Goal: Transaction & Acquisition: Book appointment/travel/reservation

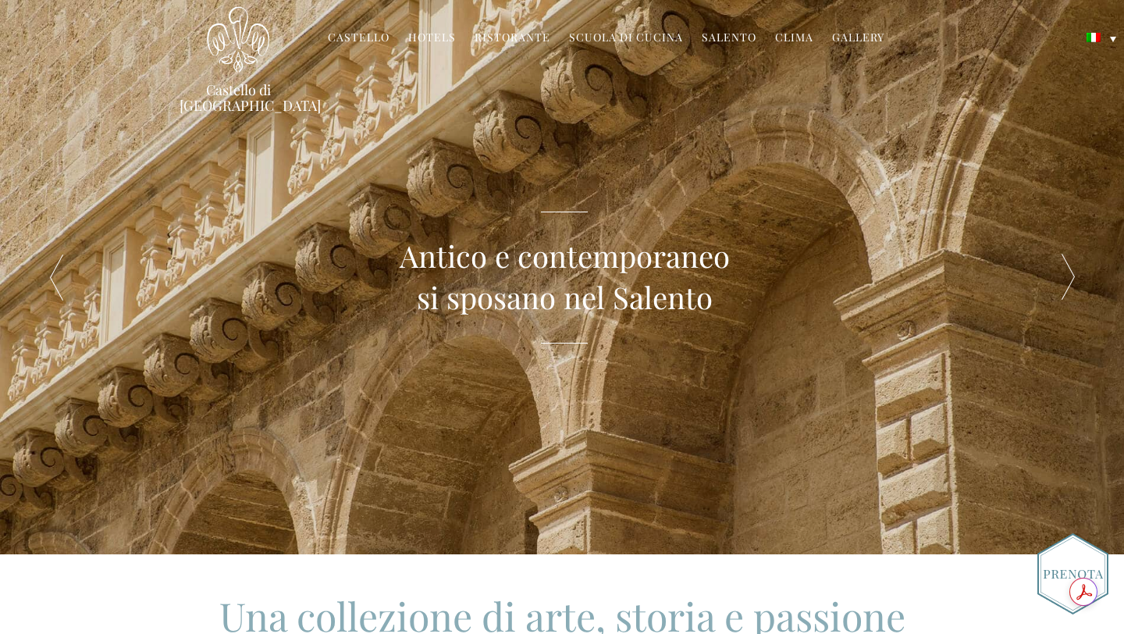
click at [434, 37] on link "Hotels" at bounding box center [432, 39] width 48 height 18
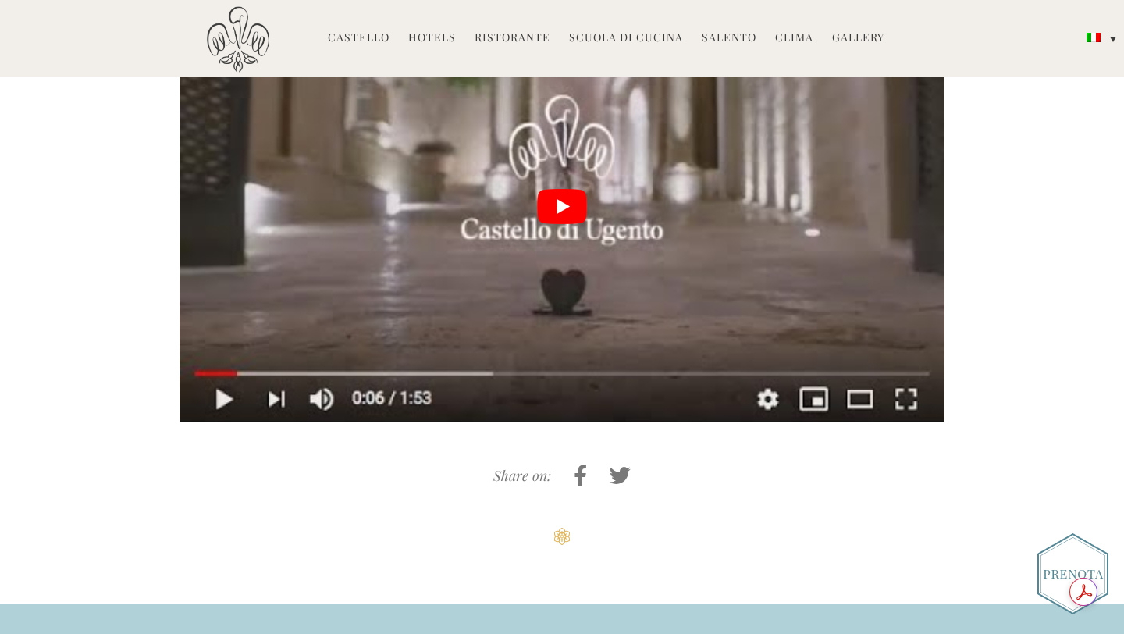
scroll to position [3477, 0]
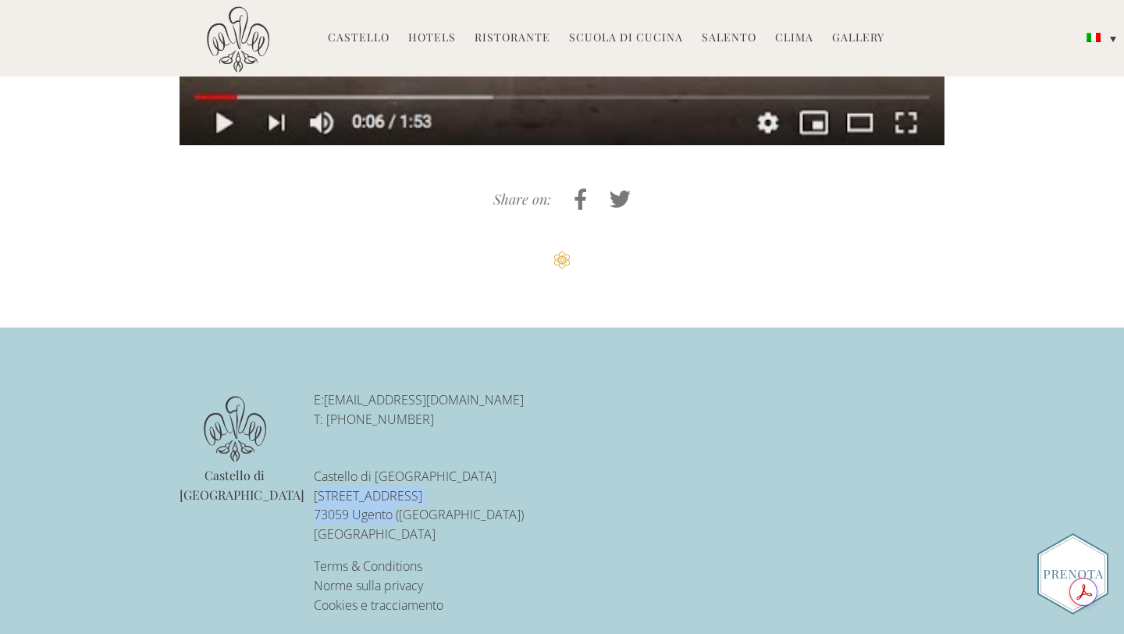
drag, startPoint x: 312, startPoint y: 476, endPoint x: 393, endPoint y: 493, distance: 83.6
click at [393, 493] on ul "E: [EMAIL_ADDRESS][DOMAIN_NAME] T: [PHONE_NUMBER] [GEOGRAPHIC_DATA][STREET_ADDR…" at bounding box center [474, 502] width 344 height 224
copy p "[STREET_ADDRESS]"
click at [815, 378] on div "Castello di [GEOGRAPHIC_DATA] E: [EMAIL_ADDRESS][DOMAIN_NAME] T: [PHONE_NUMBER]…" at bounding box center [562, 502] width 765 height 249
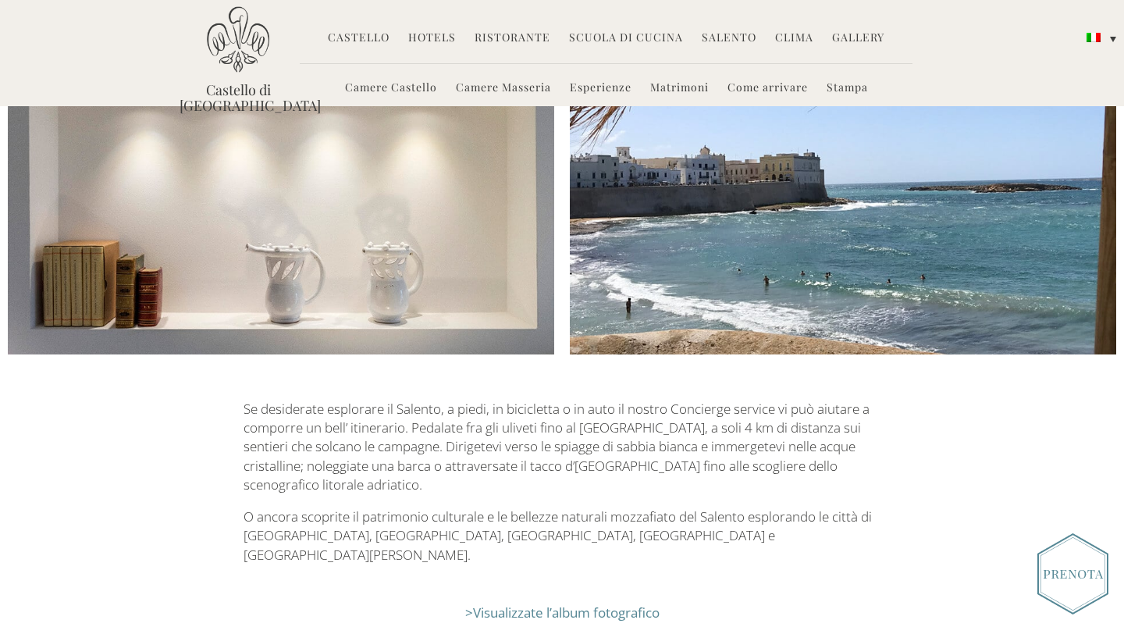
scroll to position [2558, 0]
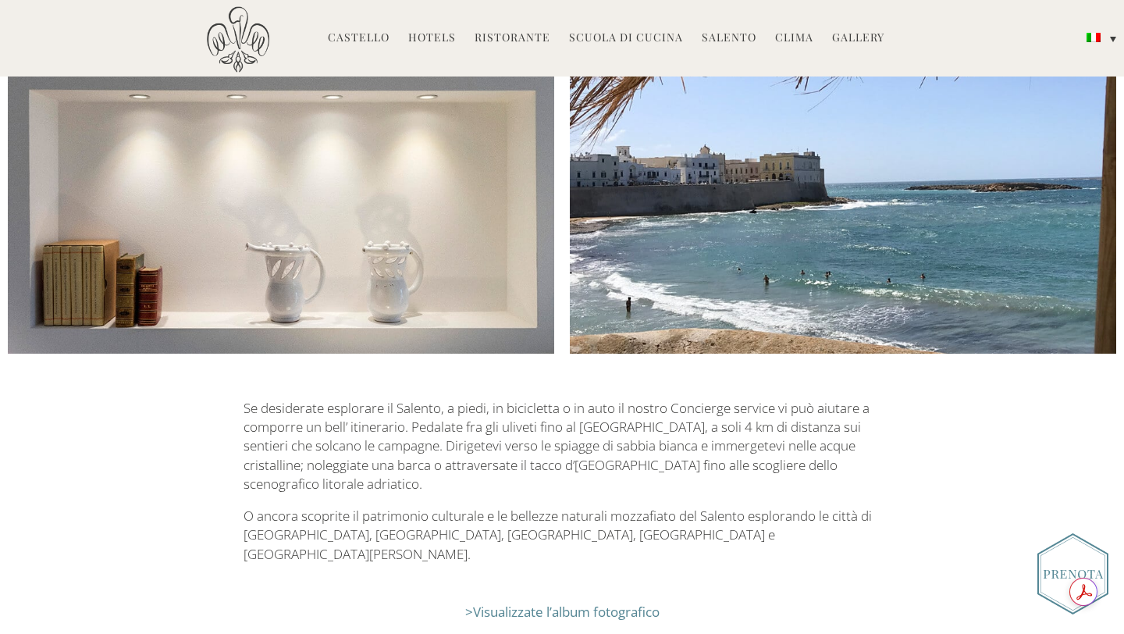
click at [1059, 568] on img at bounding box center [1073, 573] width 71 height 81
click at [1045, 558] on img at bounding box center [1073, 573] width 71 height 81
click at [1051, 555] on img at bounding box center [1073, 573] width 71 height 81
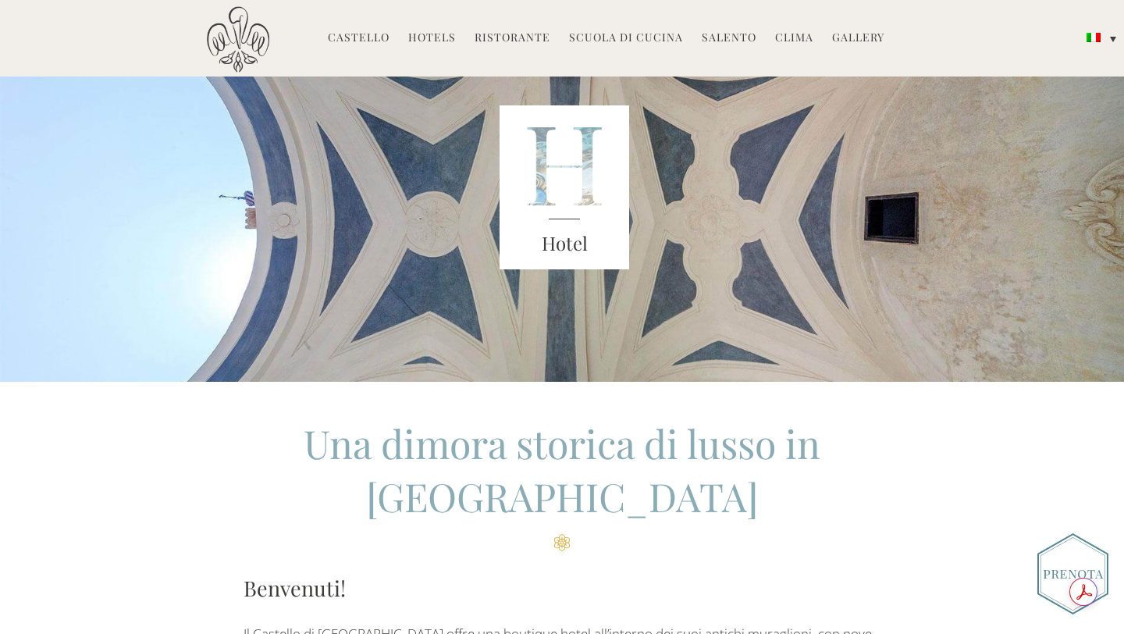
scroll to position [174, 0]
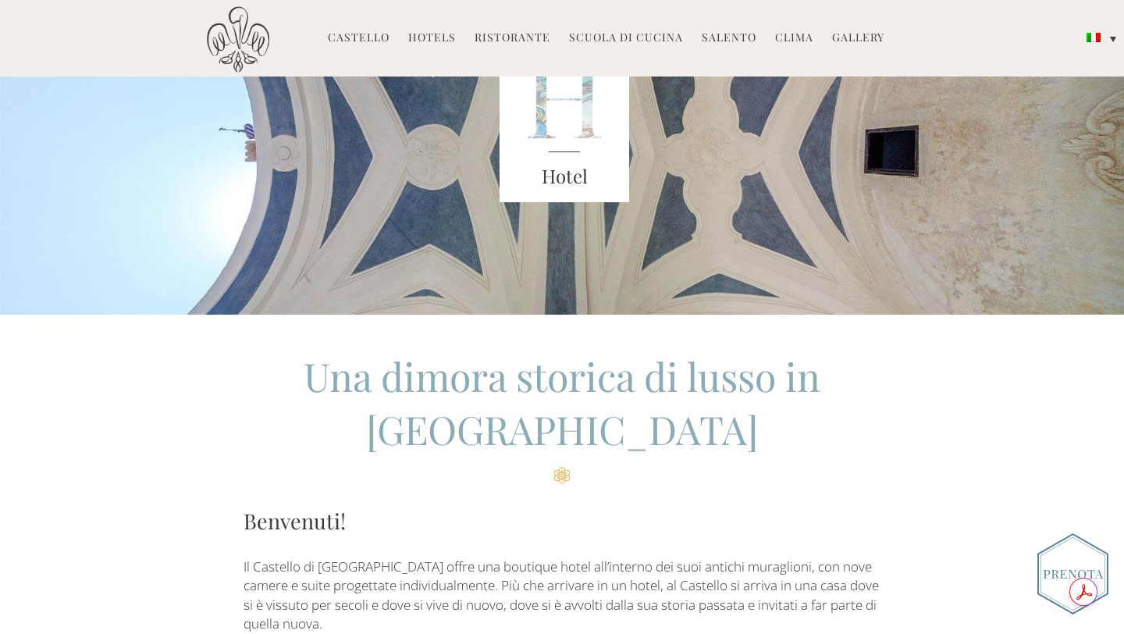
click at [846, 37] on link "Gallery" at bounding box center [858, 39] width 52 height 18
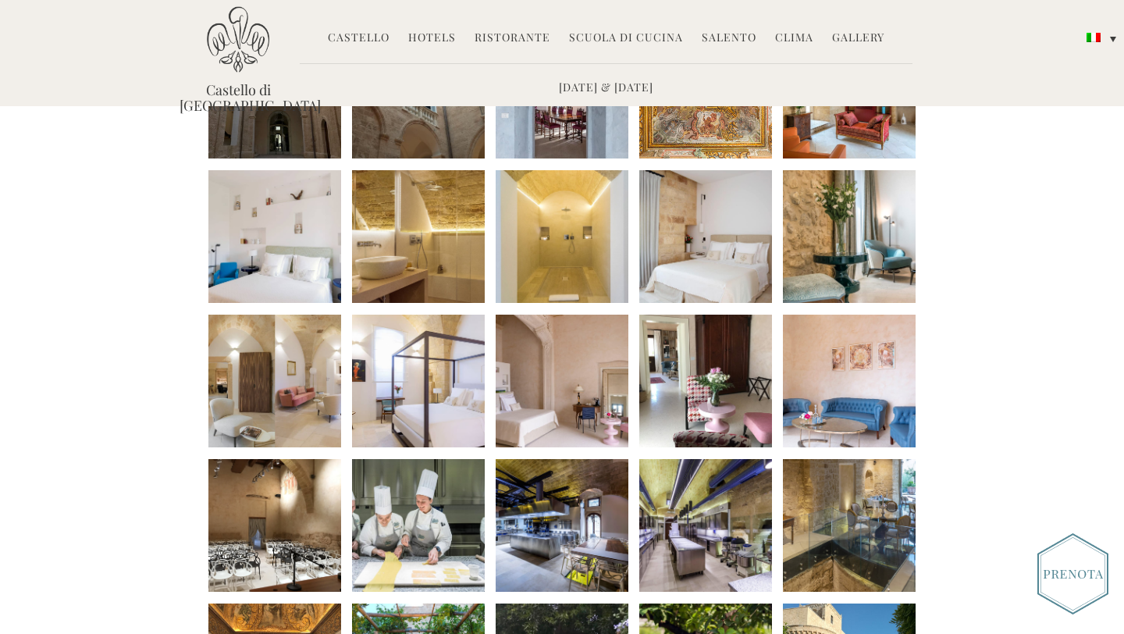
scroll to position [448, 0]
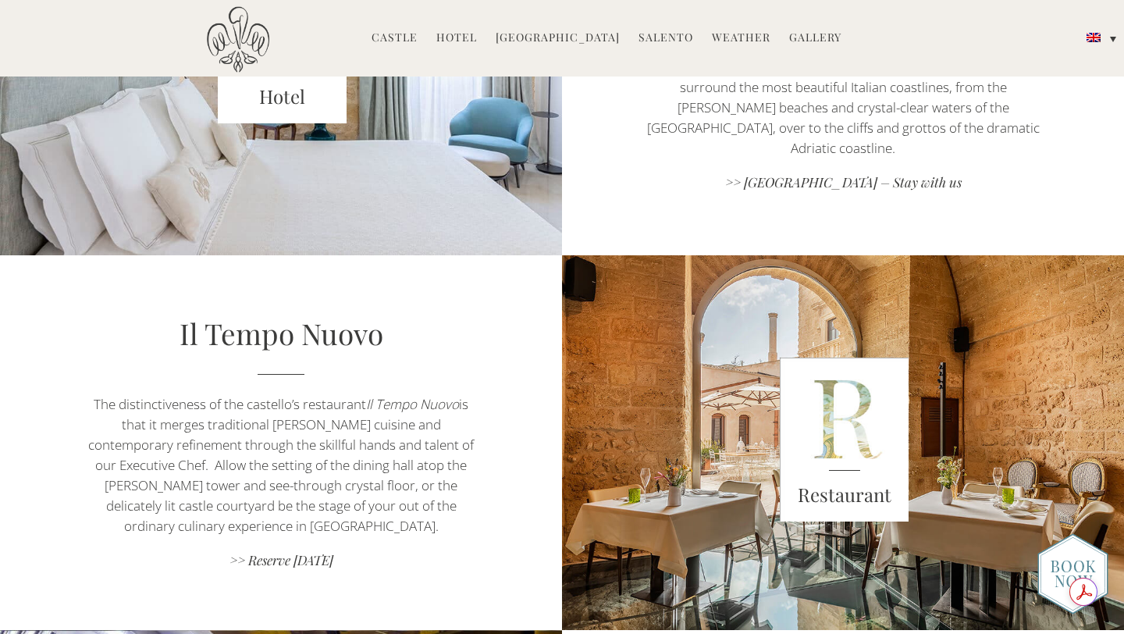
scroll to position [1109, 0]
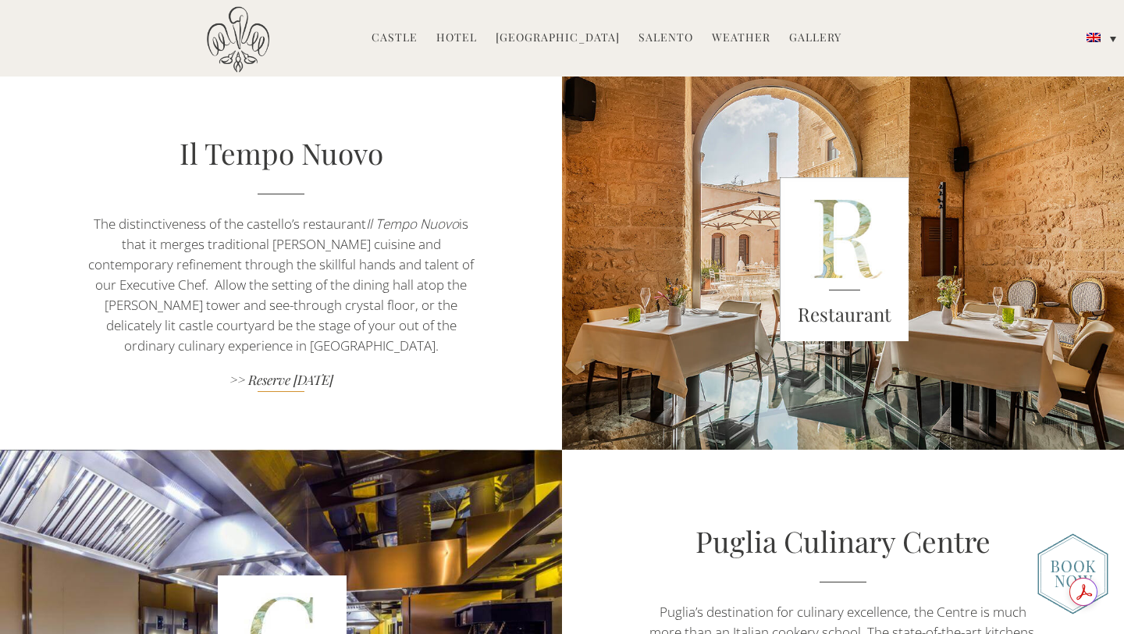
click at [257, 376] on link ">> Reserve today" at bounding box center [280, 381] width 393 height 21
